Goal: Task Accomplishment & Management: Use online tool/utility

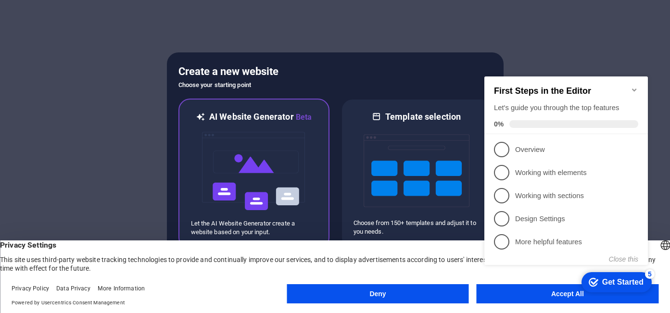
click at [279, 155] on img at bounding box center [254, 171] width 106 height 96
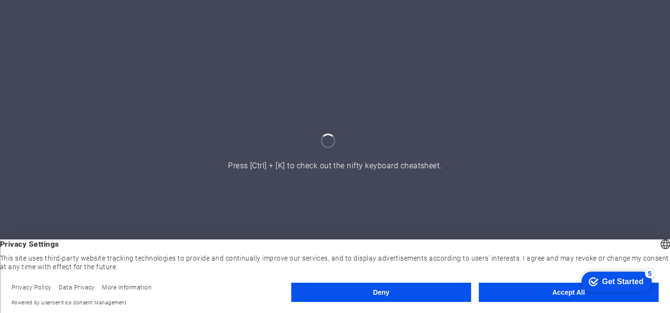
click at [545, 287] on button "Accept All" at bounding box center [569, 292] width 180 height 19
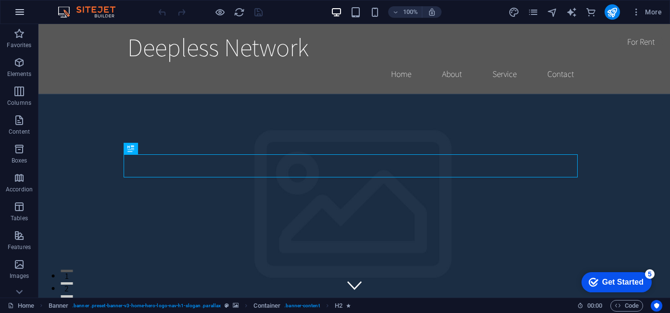
click at [22, 13] on icon "button" at bounding box center [20, 12] width 12 height 12
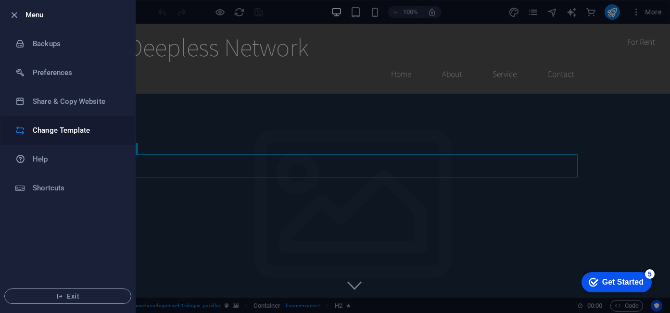
click at [55, 130] on h6 "Change Template" at bounding box center [77, 131] width 89 height 12
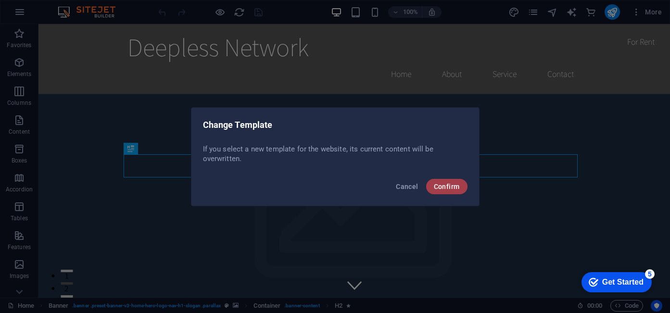
click at [457, 182] on button "Confirm" at bounding box center [446, 186] width 41 height 15
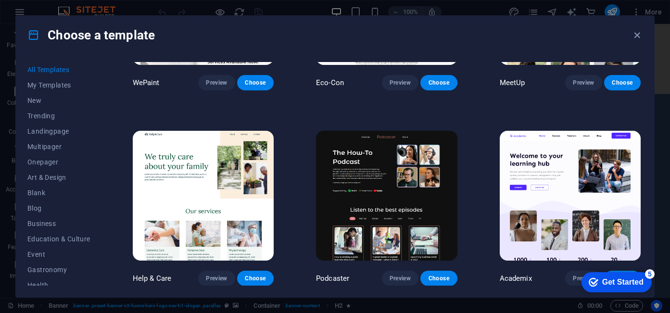
scroll to position [914, 0]
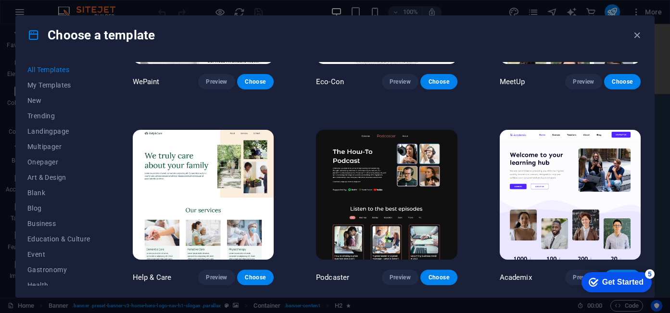
click at [609, 281] on div "Get Started" at bounding box center [622, 282] width 41 height 9
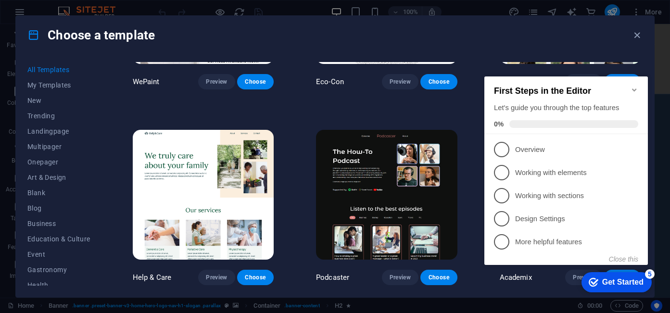
click at [481, 59] on div "All Templates My Templates New Trending Landingpage Multipager Onepager Art & D…" at bounding box center [335, 175] width 638 height 243
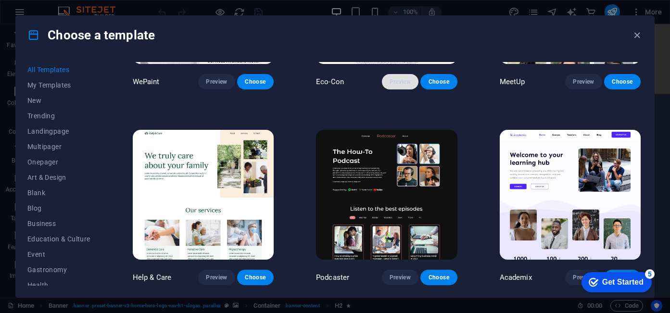
click at [400, 78] on span "Preview" at bounding box center [400, 82] width 21 height 8
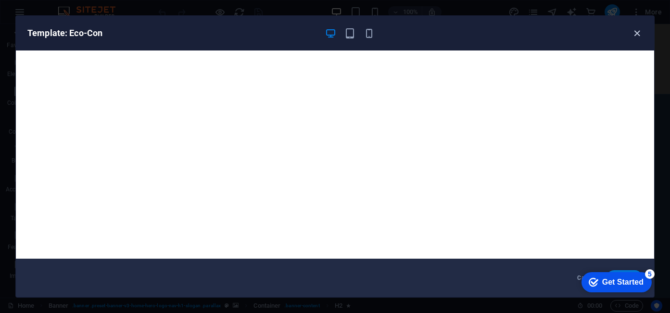
click at [635, 32] on icon "button" at bounding box center [637, 33] width 11 height 11
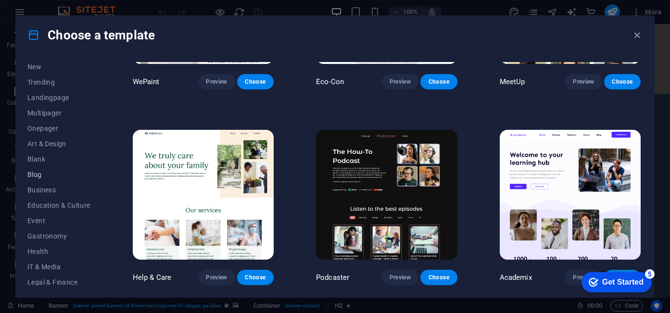
scroll to position [48, 0]
click at [45, 172] on span "Business" at bounding box center [58, 176] width 63 height 8
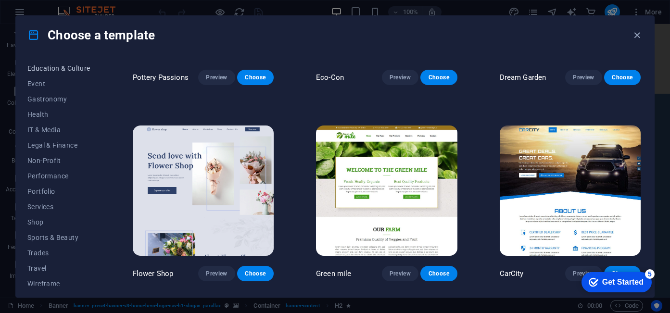
scroll to position [177, 0]
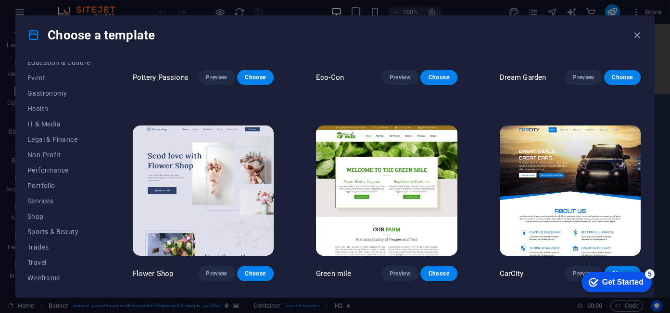
click at [11, 203] on div "Choose a template All Templates My Templates New Trending Landingpage Multipage…" at bounding box center [335, 156] width 670 height 313
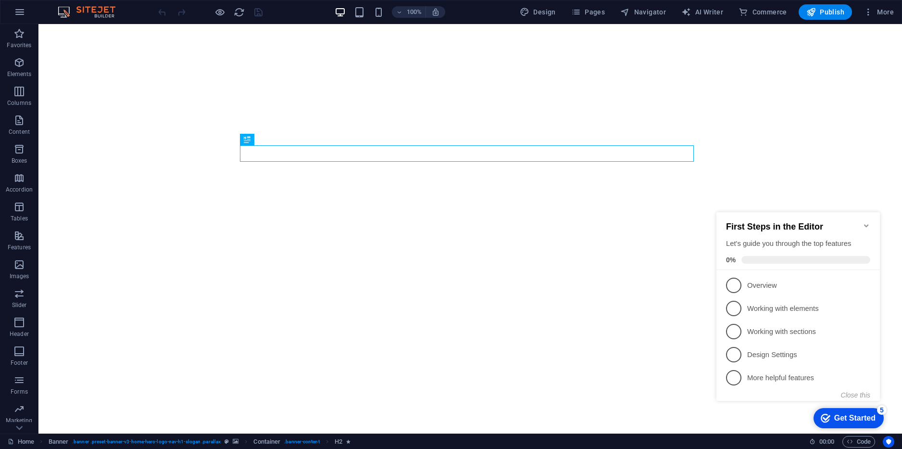
click at [864, 223] on icon "Minimize checklist" at bounding box center [867, 226] width 8 height 8
